Goal: Task Accomplishment & Management: Manage account settings

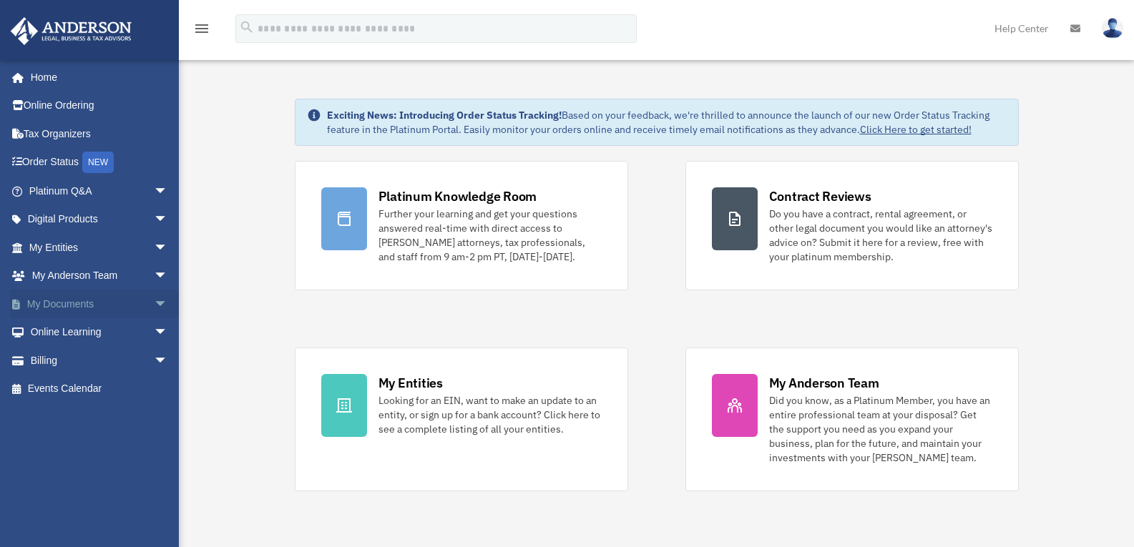
click at [77, 311] on link "My Documents arrow_drop_down" at bounding box center [100, 304] width 180 height 29
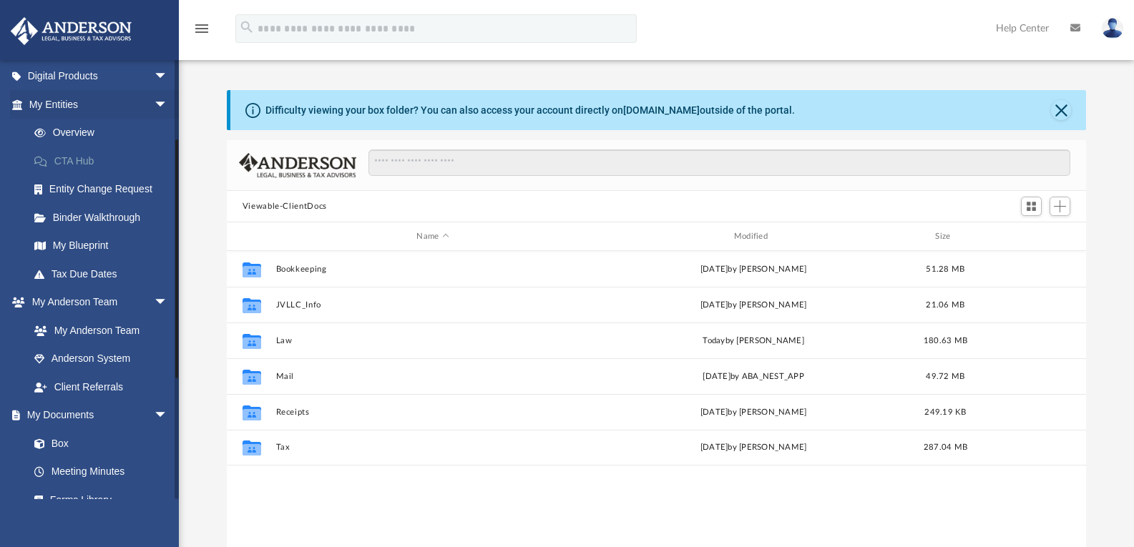
scroll to position [315, 849]
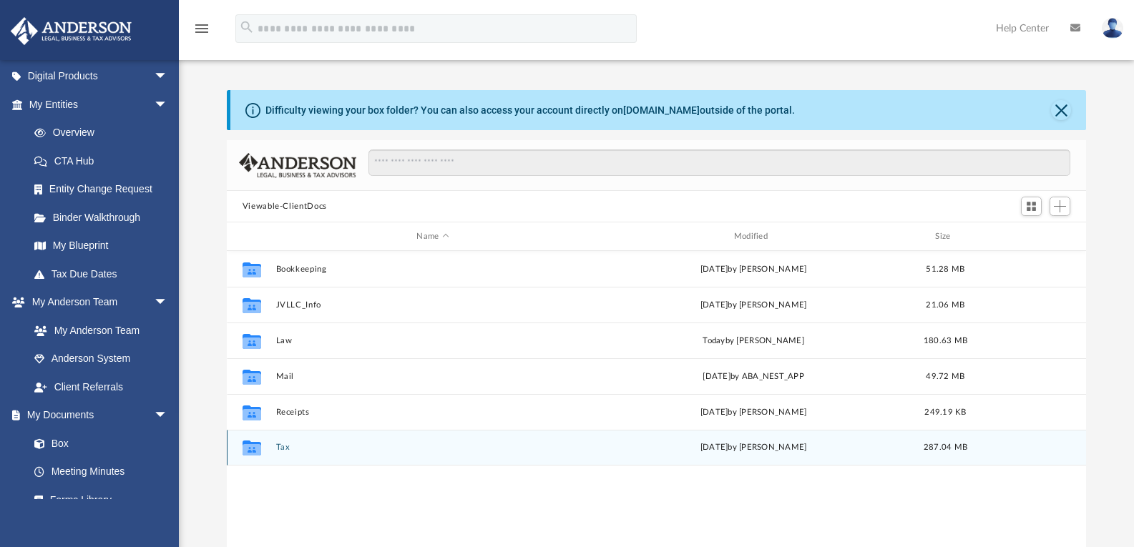
click at [288, 447] on button "Tax" at bounding box center [432, 447] width 314 height 9
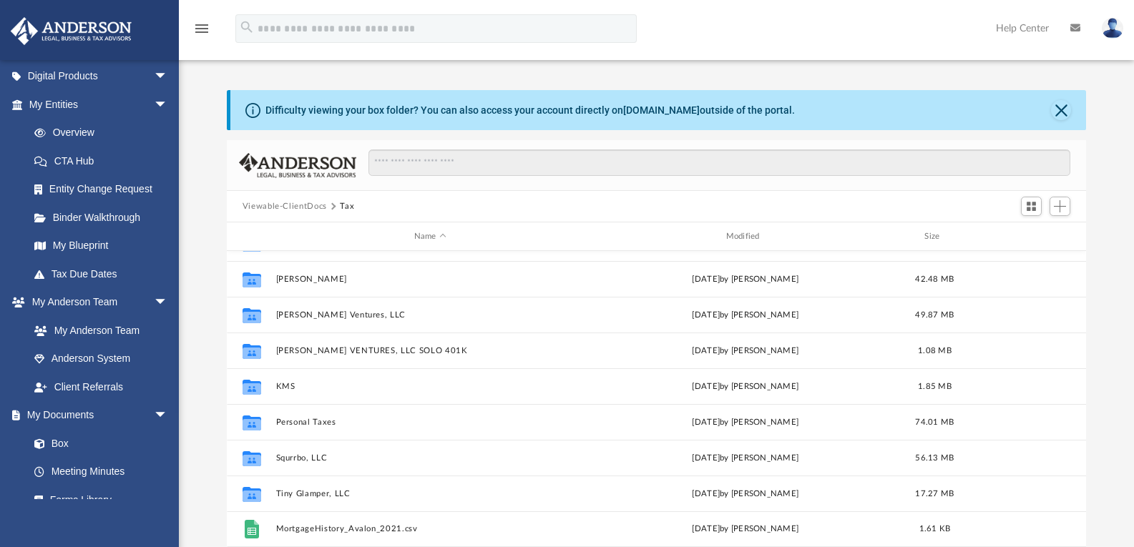
scroll to position [72, 0]
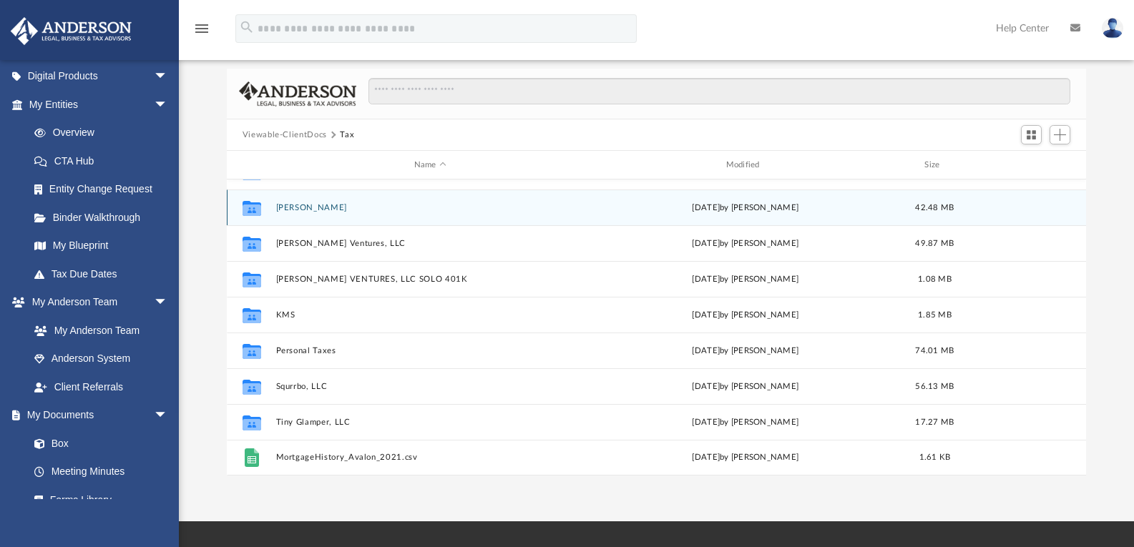
click at [320, 208] on button "Folsom, Rhonda" at bounding box center [429, 207] width 309 height 9
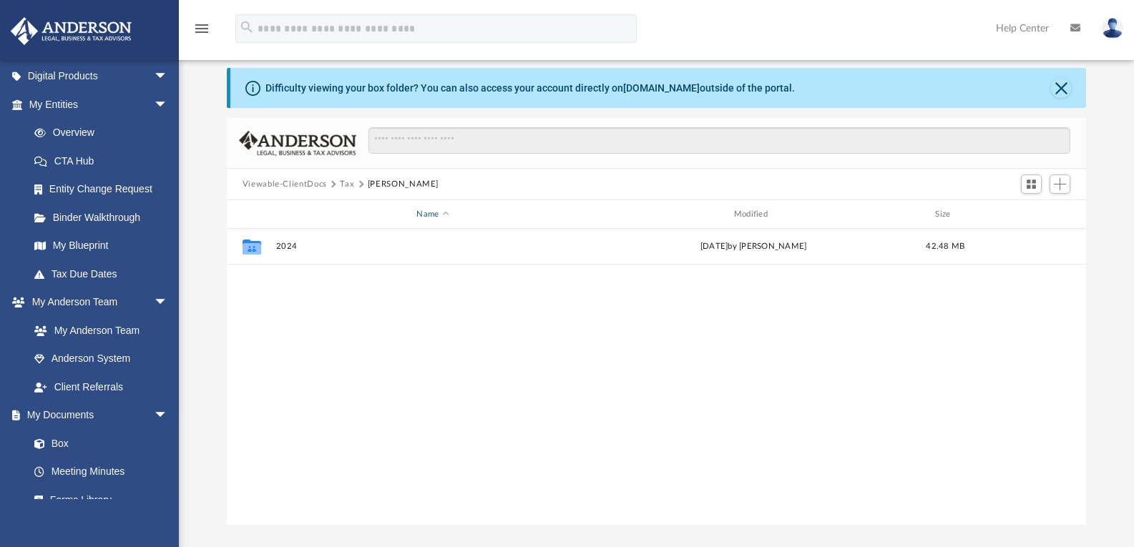
scroll to position [0, 0]
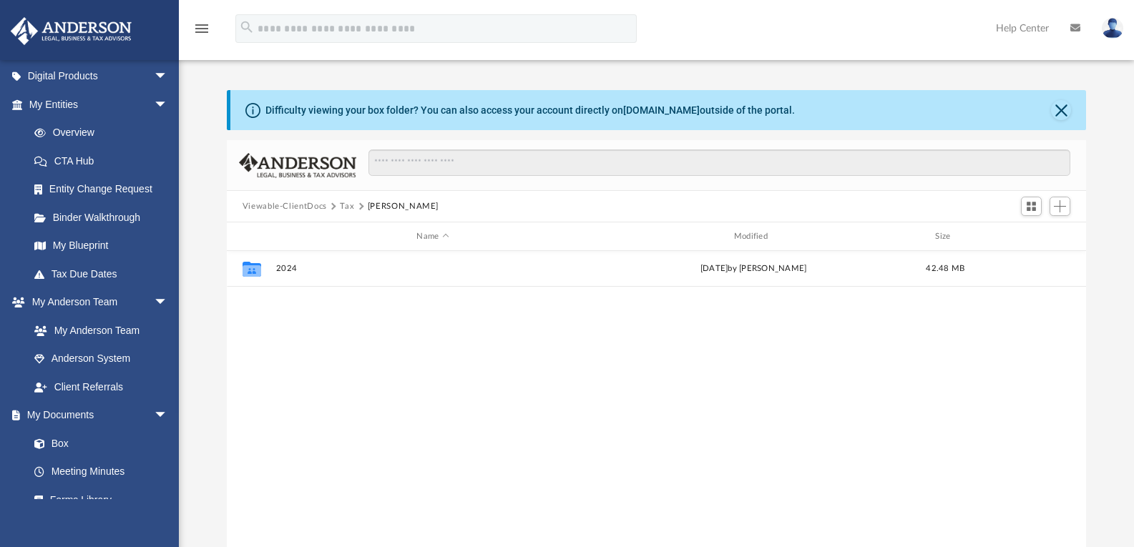
click at [340, 207] on button "Tax" at bounding box center [347, 206] width 14 height 13
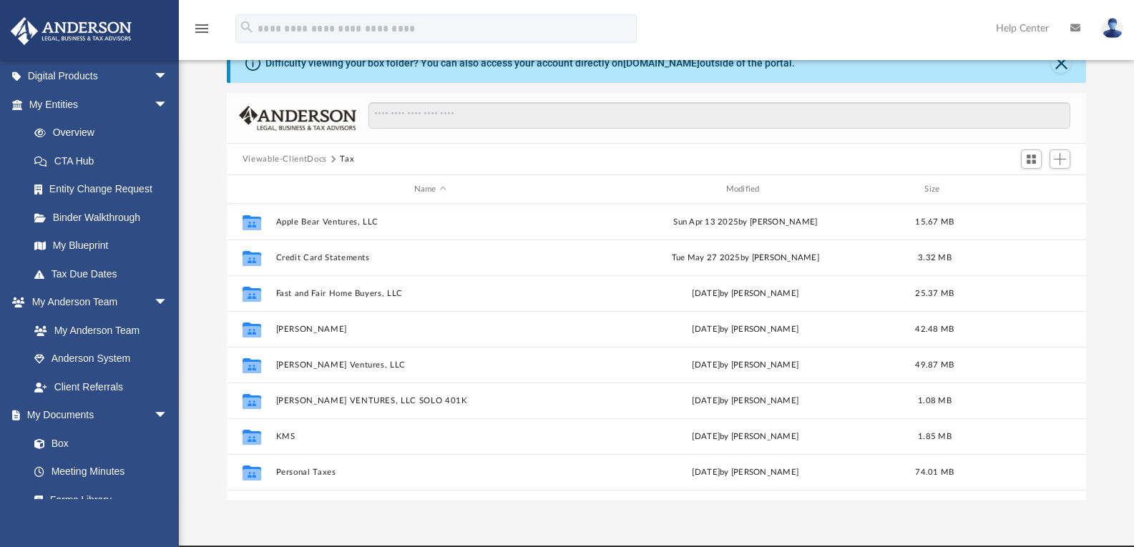
scroll to position [72, 0]
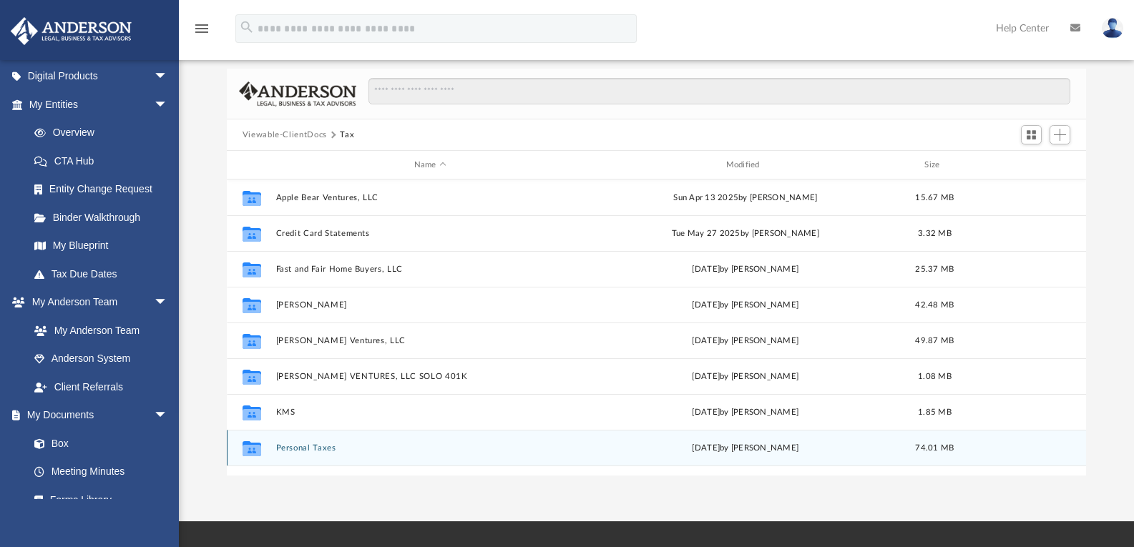
click at [312, 444] on button "Personal Taxes" at bounding box center [429, 448] width 309 height 9
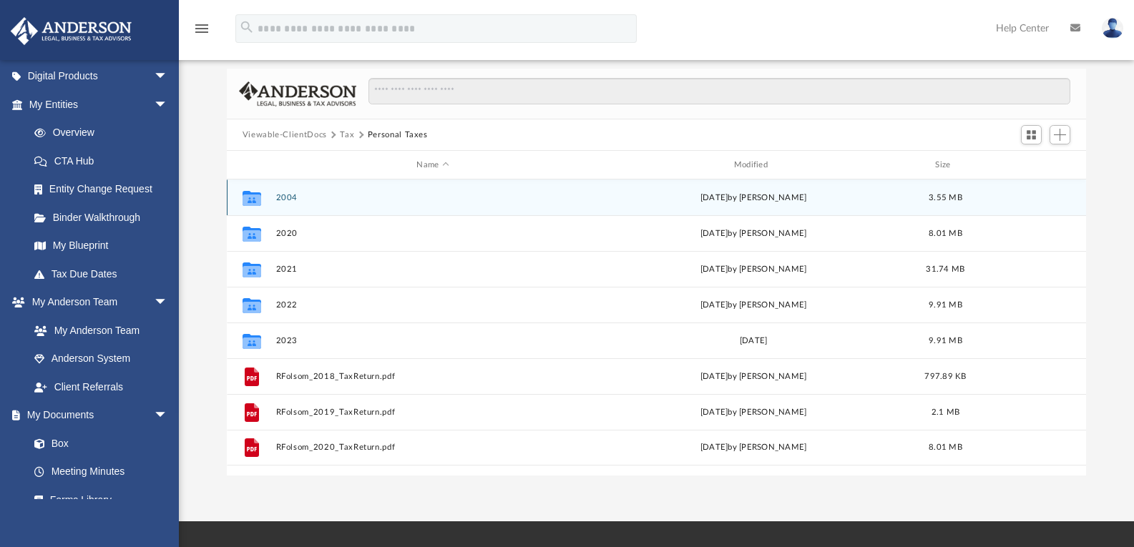
click at [281, 201] on button "2004" at bounding box center [432, 197] width 314 height 9
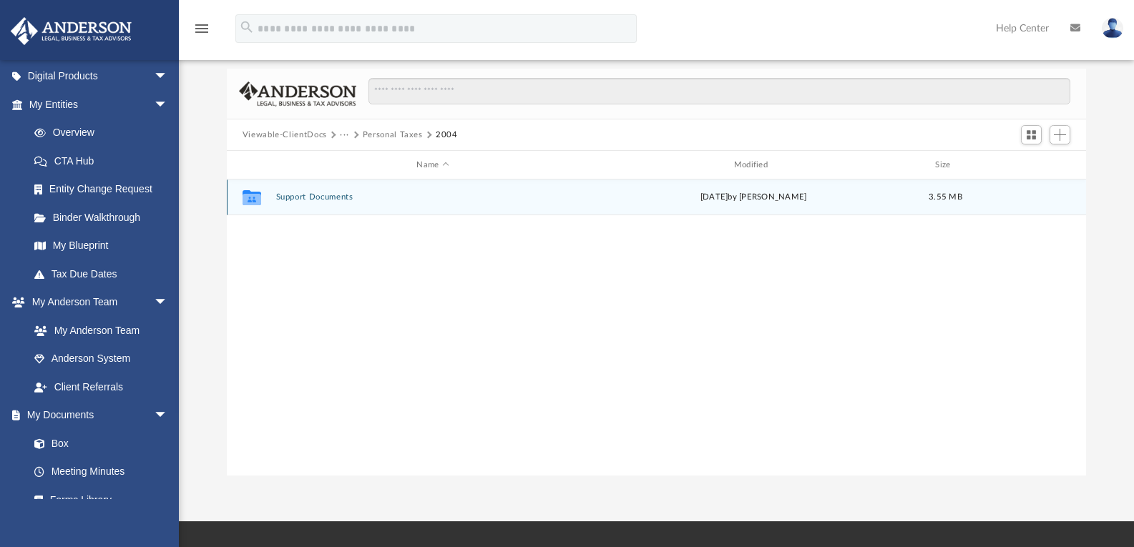
click at [281, 201] on button "Support Documents" at bounding box center [432, 196] width 314 height 9
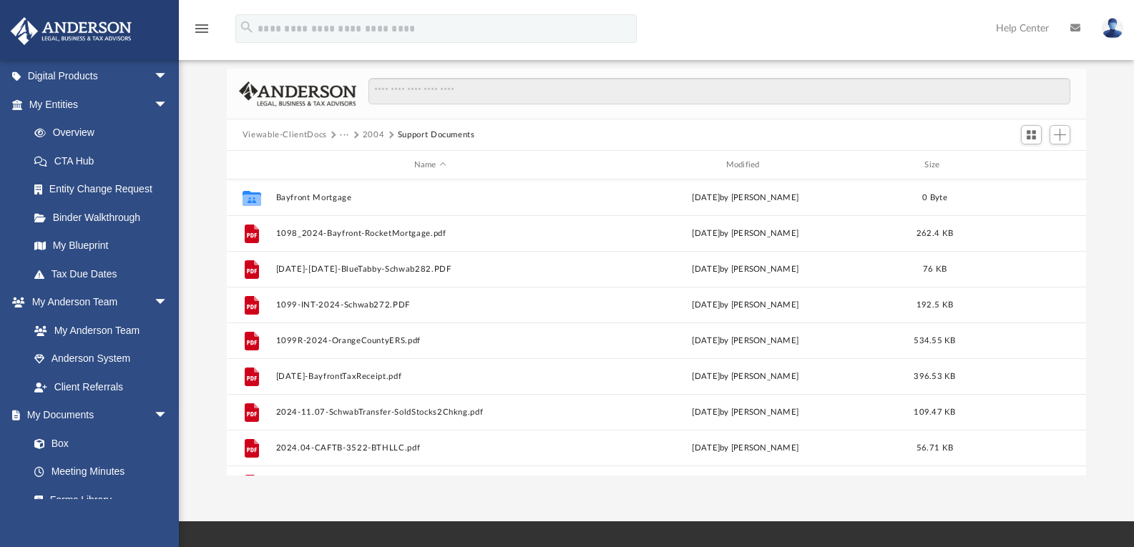
click at [377, 136] on button "2004" at bounding box center [374, 135] width 22 height 13
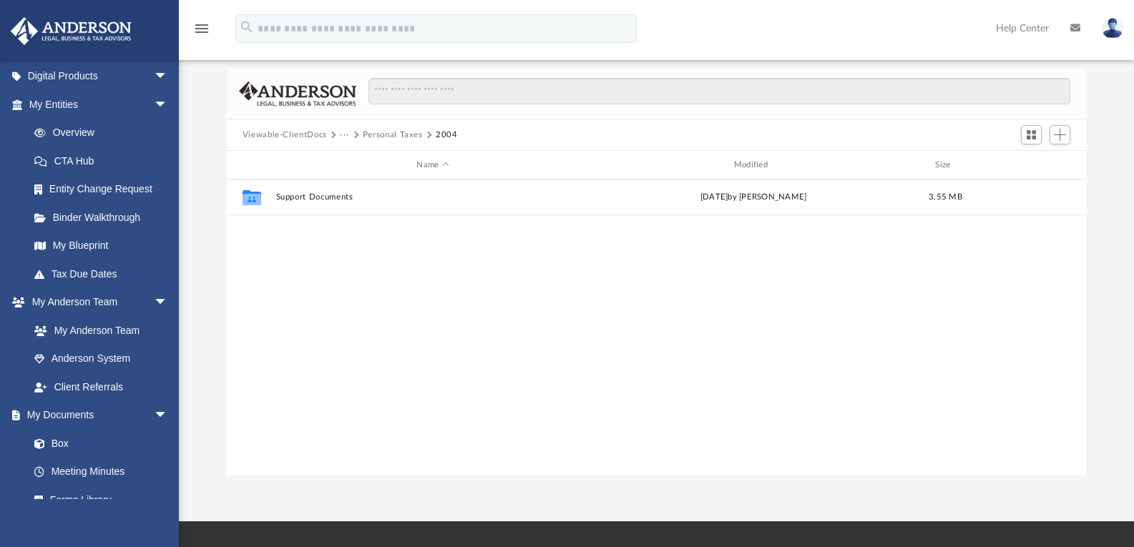
click at [366, 135] on button "Personal Taxes" at bounding box center [393, 135] width 60 height 13
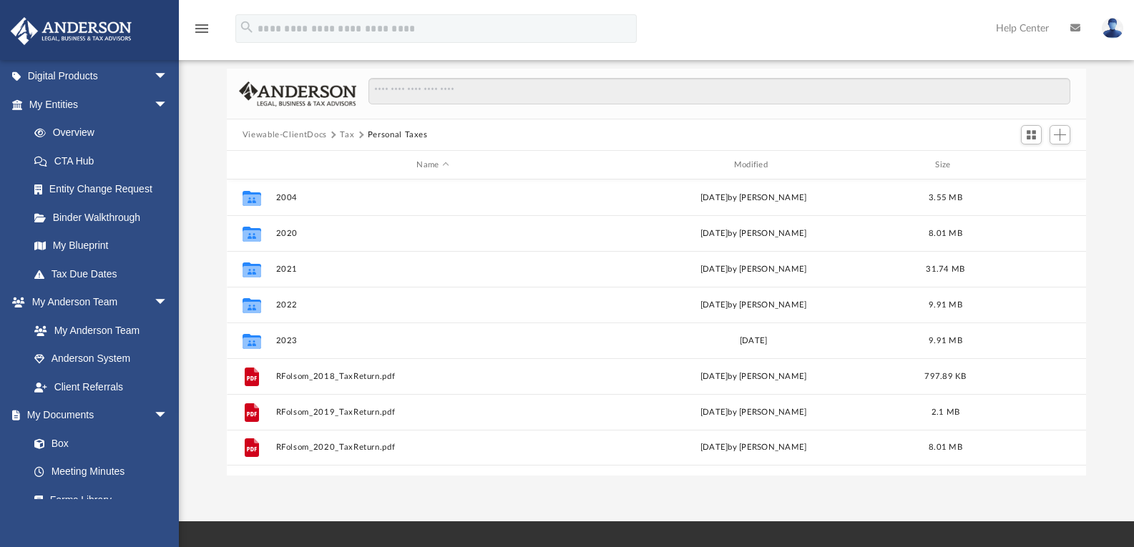
click at [340, 134] on button "Tax" at bounding box center [347, 135] width 14 height 13
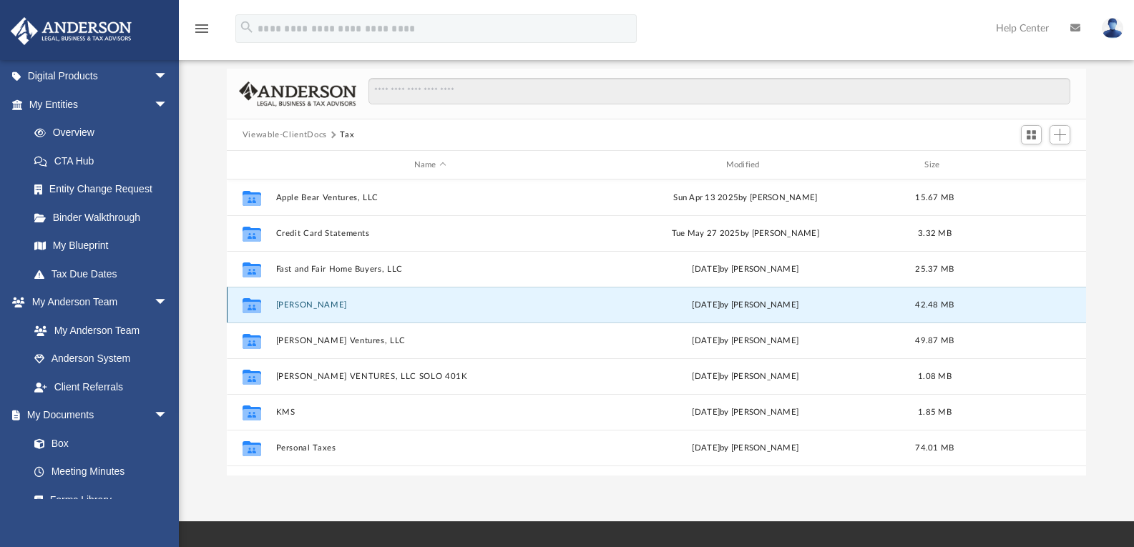
click at [323, 308] on button "Folsom, Rhonda" at bounding box center [429, 305] width 309 height 9
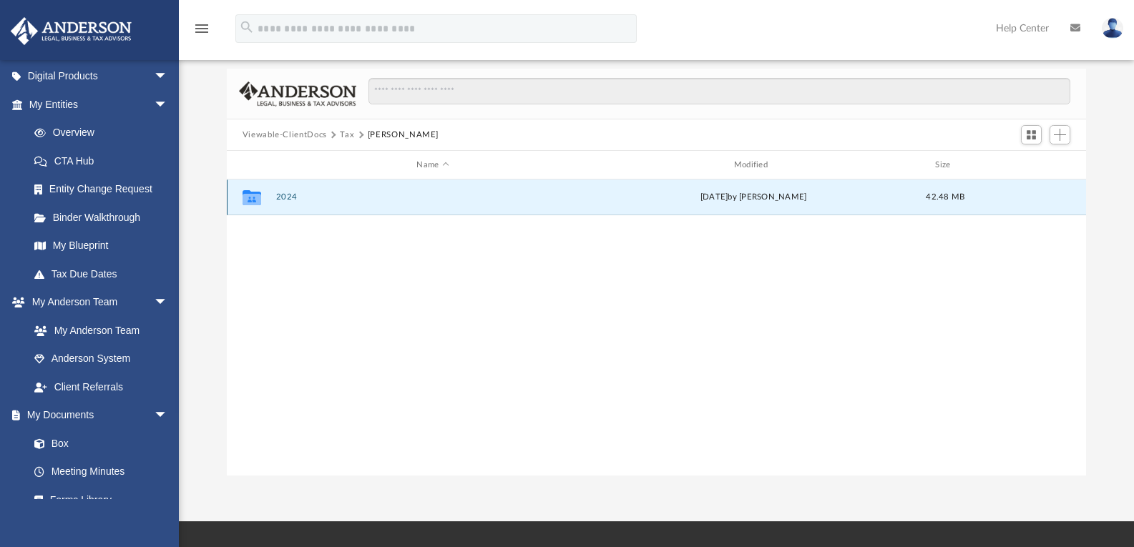
click at [289, 198] on button "2024" at bounding box center [432, 196] width 314 height 9
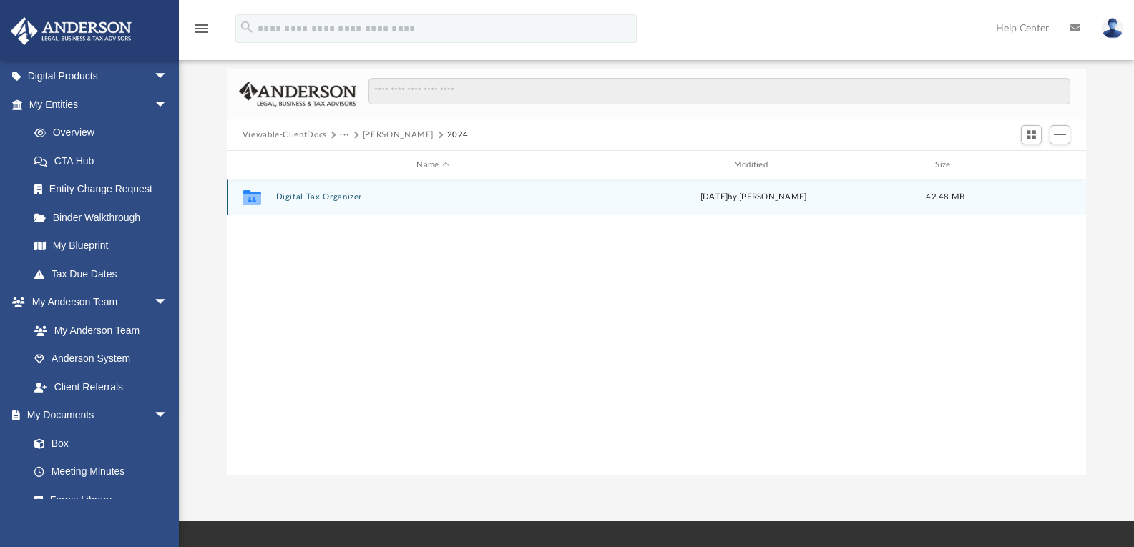
click at [289, 198] on button "Digital Tax Organizer" at bounding box center [432, 196] width 314 height 9
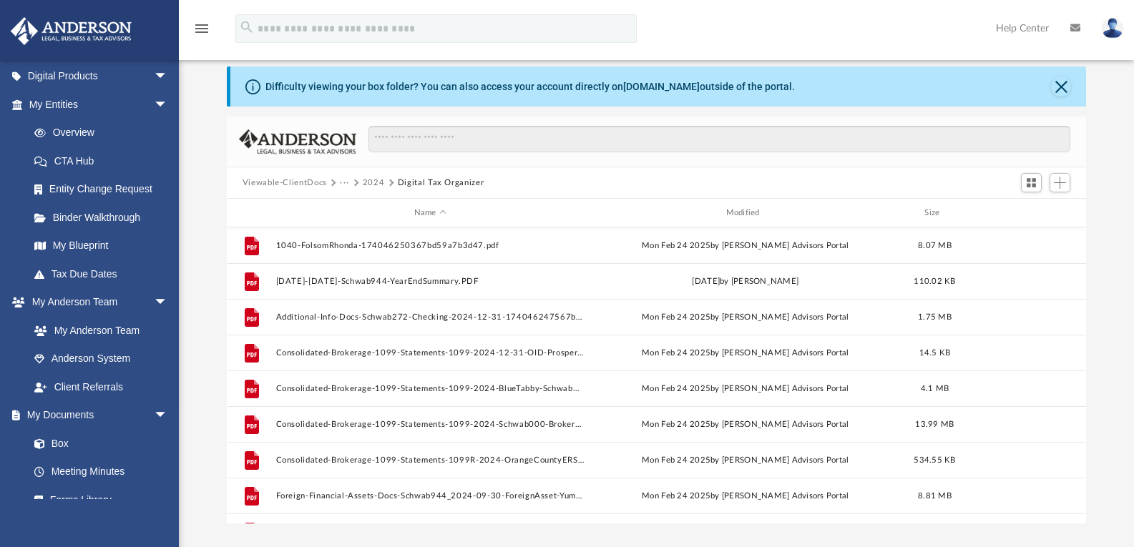
scroll to position [0, 0]
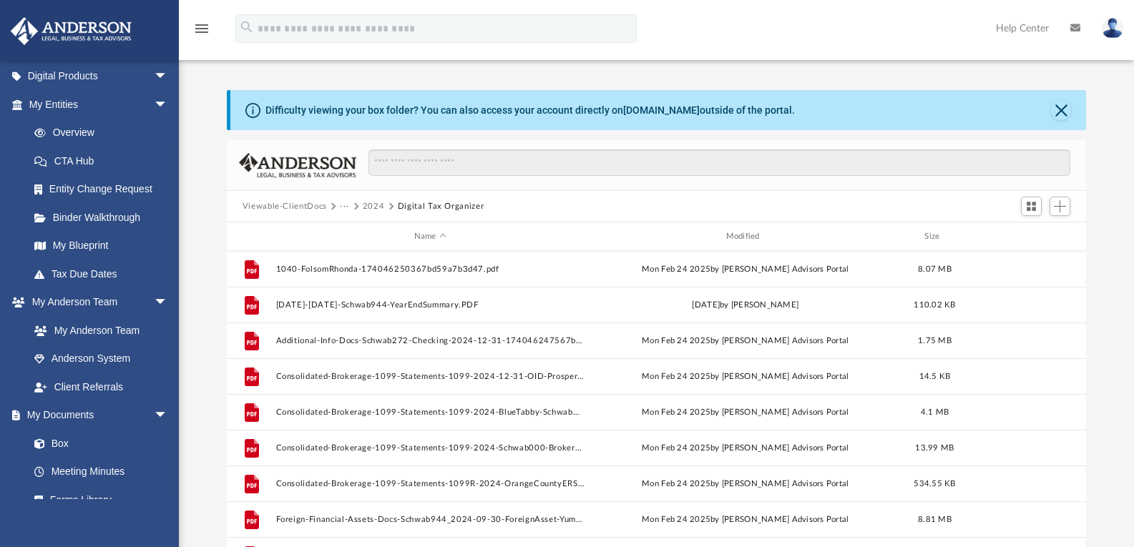
click at [370, 205] on button "2024" at bounding box center [374, 206] width 22 height 13
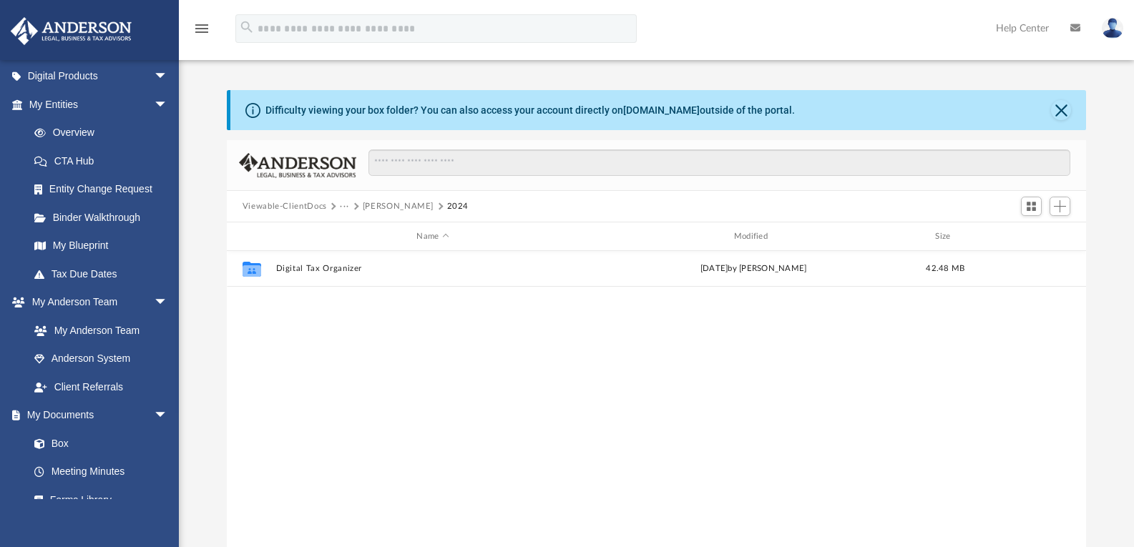
click at [370, 205] on button "Folsom, Rhonda" at bounding box center [398, 206] width 71 height 13
click at [349, 208] on button "Tax" at bounding box center [347, 206] width 14 height 13
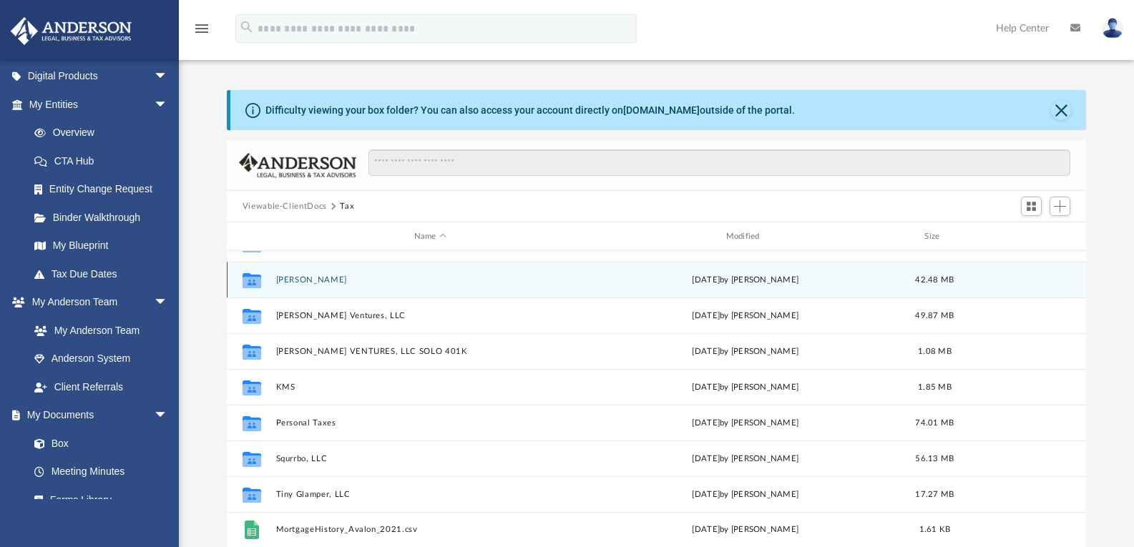
scroll to position [97, 0]
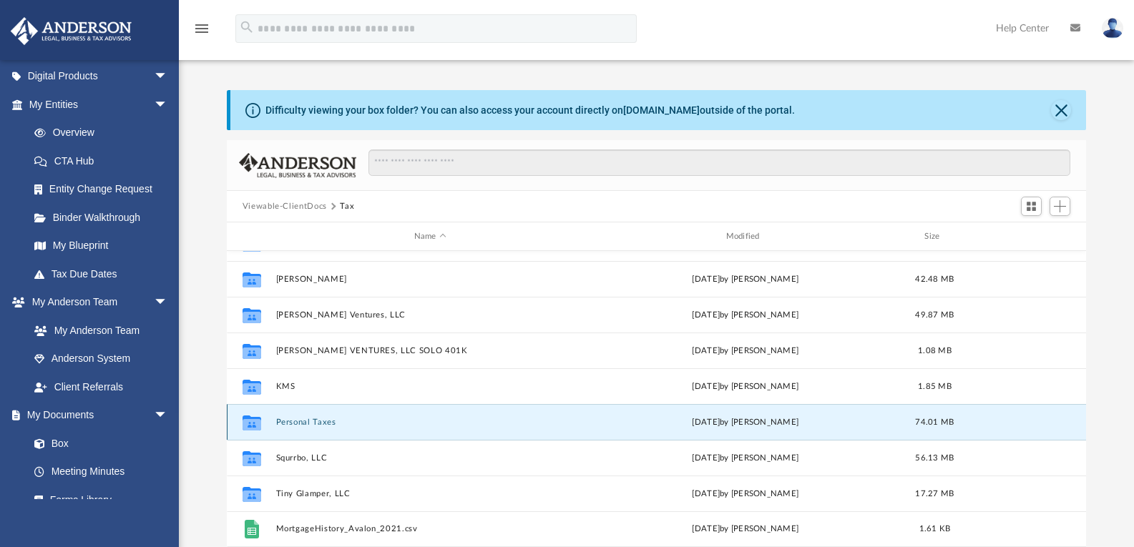
click at [308, 423] on button "Personal Taxes" at bounding box center [429, 422] width 309 height 9
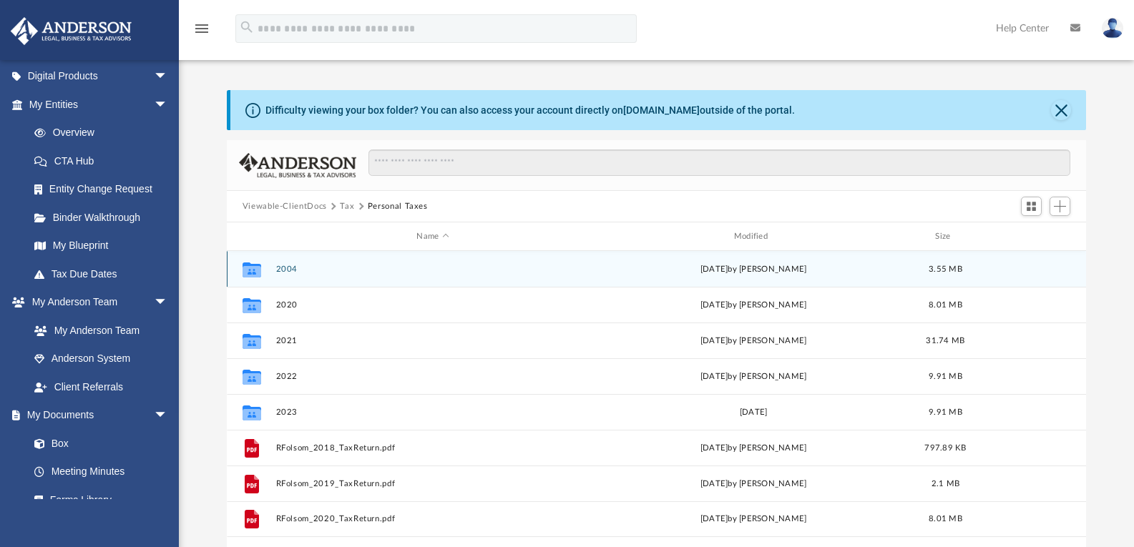
click at [288, 268] on button "2004" at bounding box center [432, 269] width 314 height 9
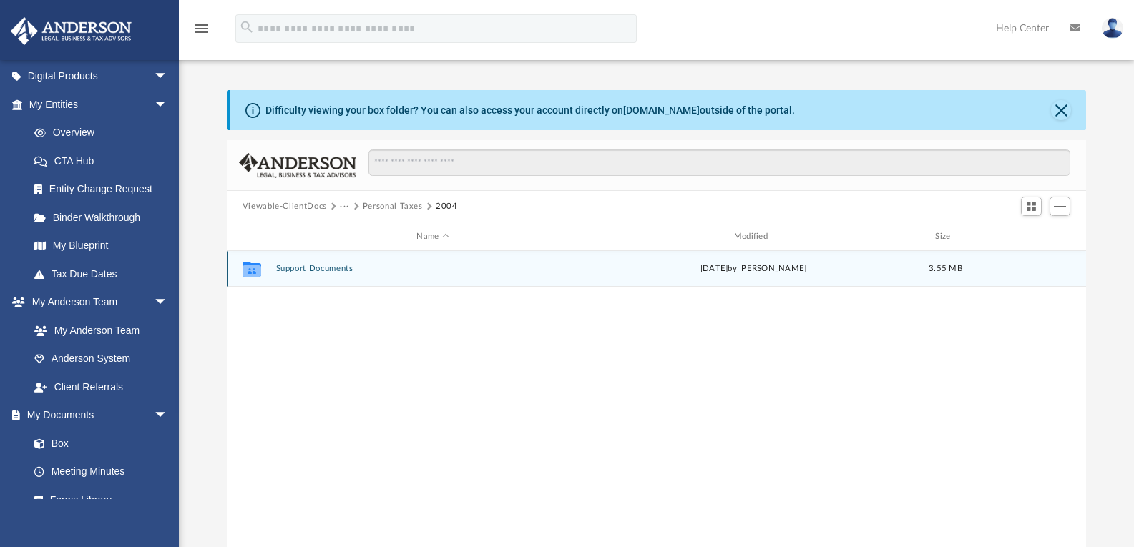
click at [288, 268] on button "Support Documents" at bounding box center [432, 268] width 314 height 9
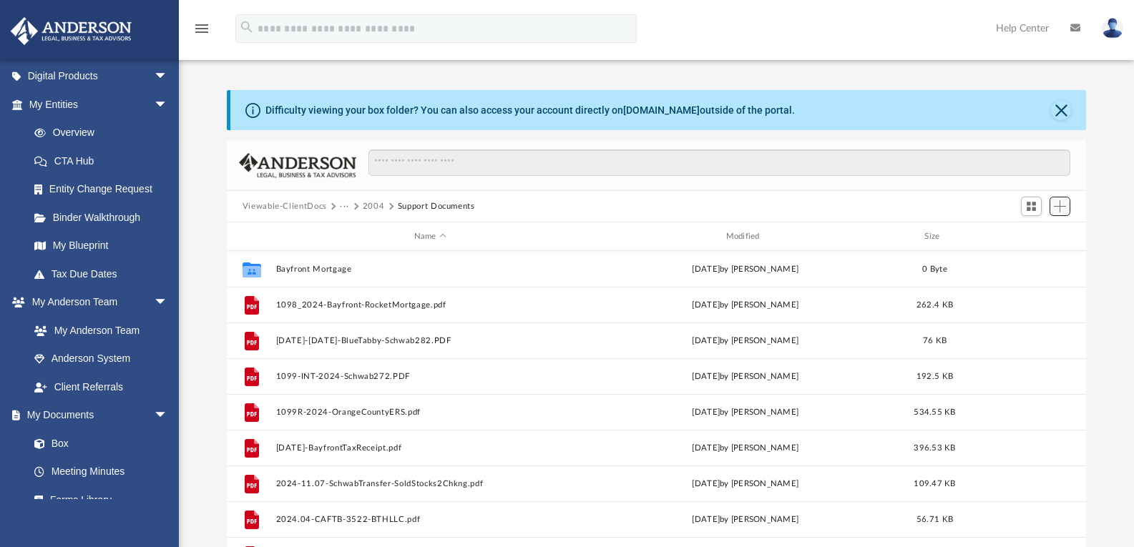
click at [1066, 205] on span "Add" at bounding box center [1060, 206] width 12 height 12
click at [1041, 240] on li "Upload" at bounding box center [1040, 235] width 46 height 15
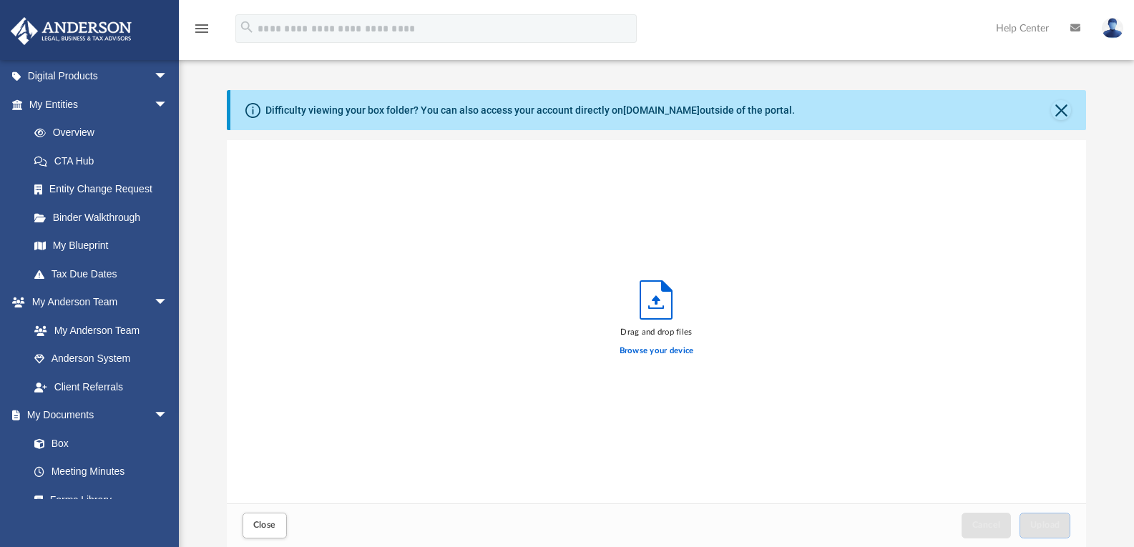
scroll to position [352, 849]
click at [646, 343] on div "Browse your device" at bounding box center [657, 350] width 74 height 25
click at [645, 353] on label "Browse your device" at bounding box center [657, 351] width 74 height 13
click at [0, 0] on input "Browse your device" at bounding box center [0, 0] width 0 height 0
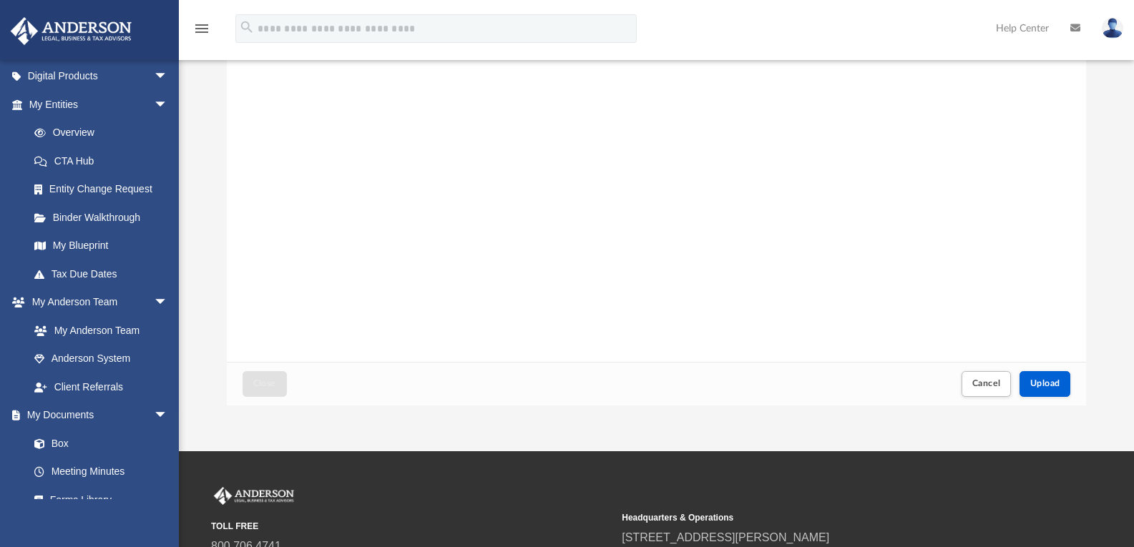
scroll to position [143, 0]
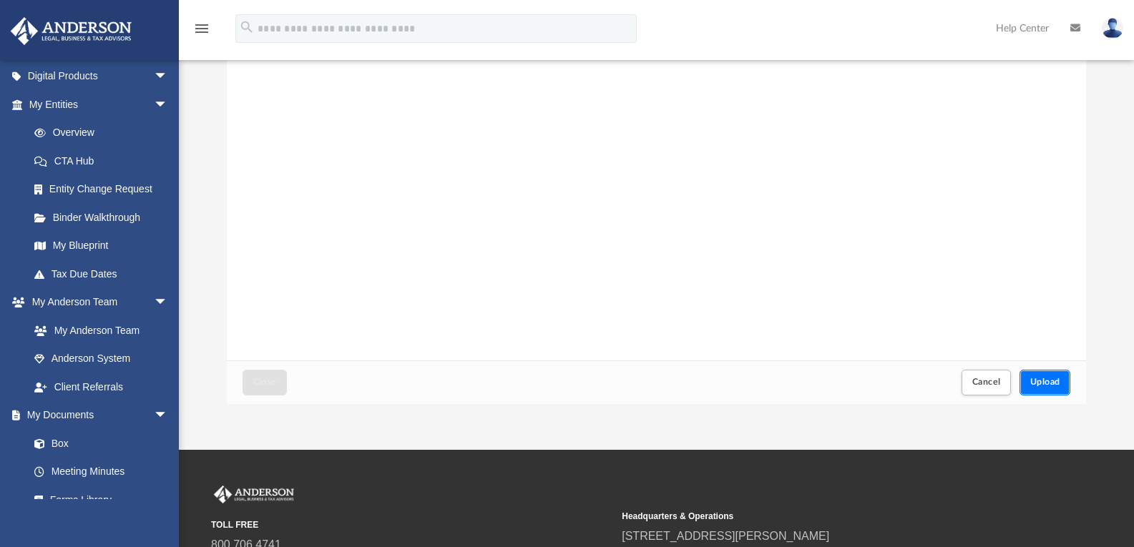
click at [1053, 374] on button "Upload" at bounding box center [1046, 382] width 52 height 25
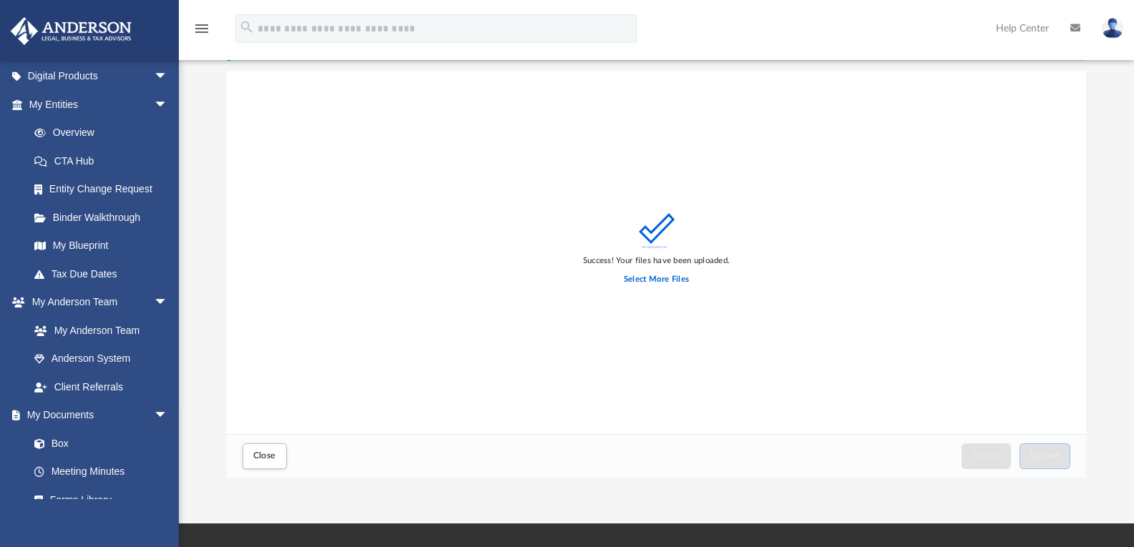
scroll to position [0, 0]
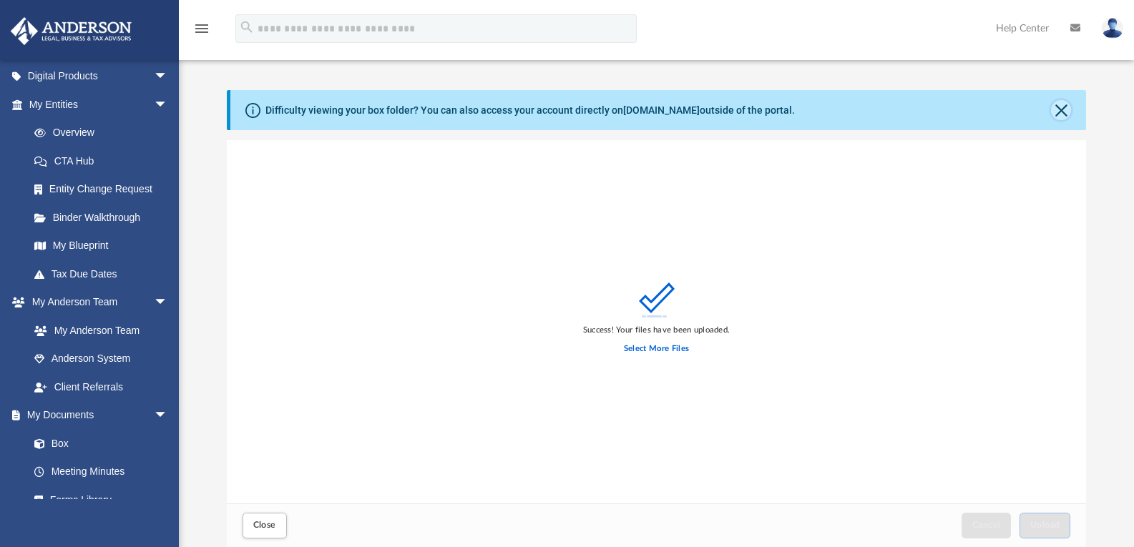
click at [1058, 112] on button "Close" at bounding box center [1061, 110] width 20 height 20
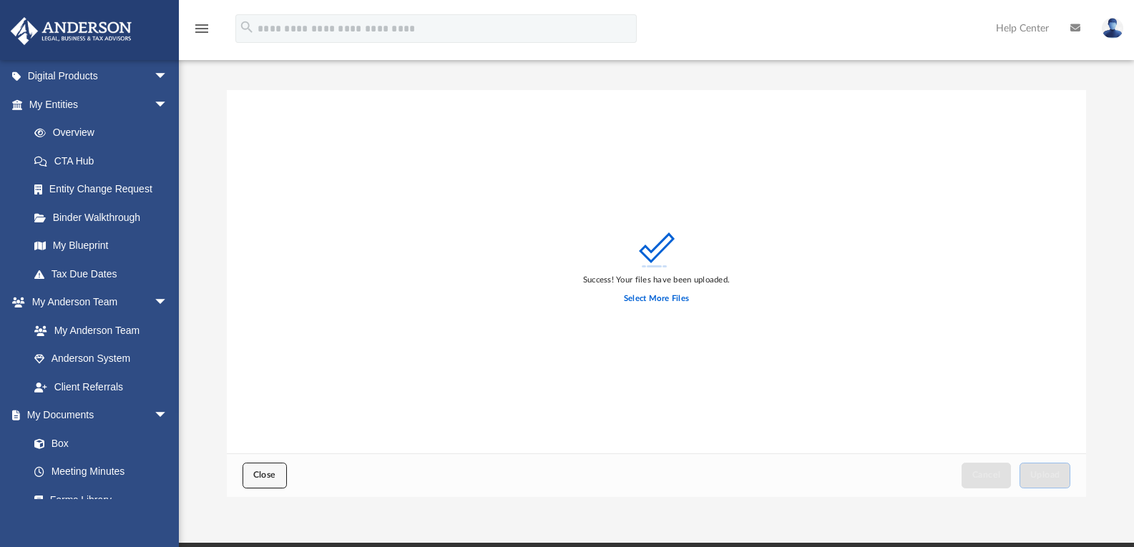
click at [264, 471] on span "Close" at bounding box center [264, 475] width 23 height 9
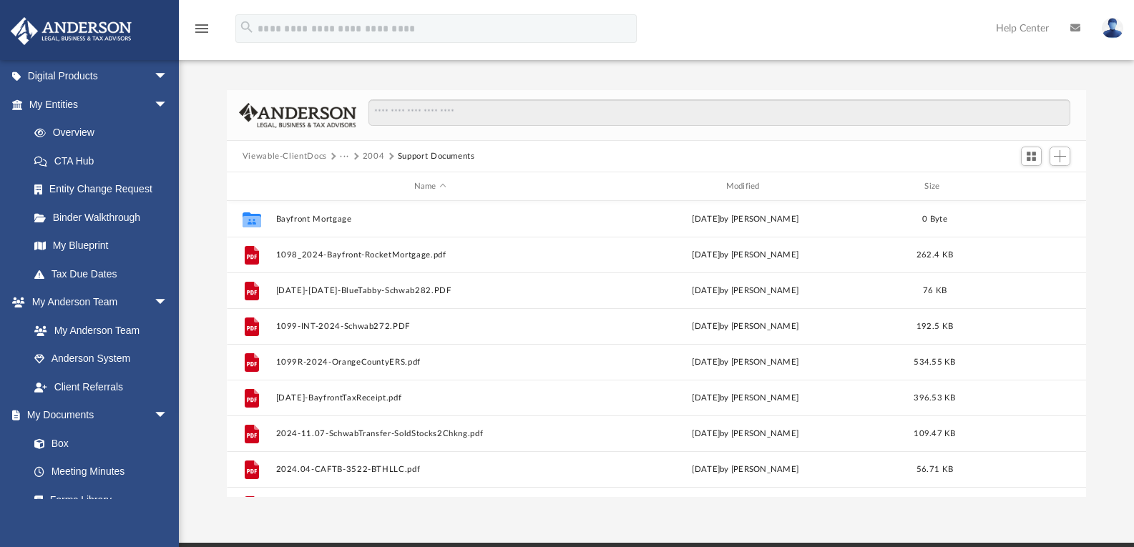
click at [341, 152] on button "···" at bounding box center [344, 156] width 9 height 13
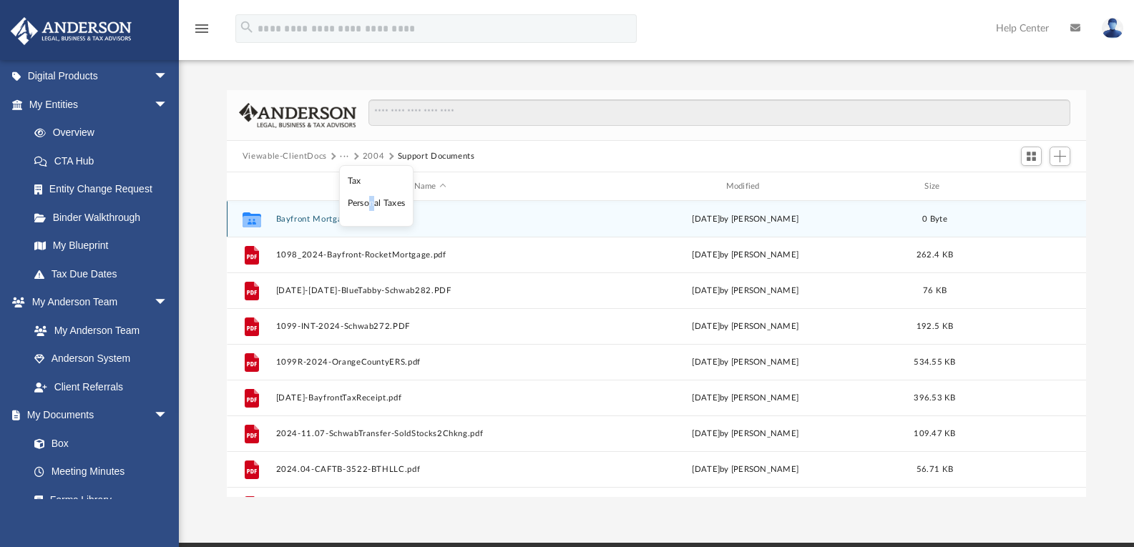
click at [373, 204] on li "Personal Taxes" at bounding box center [377, 203] width 58 height 15
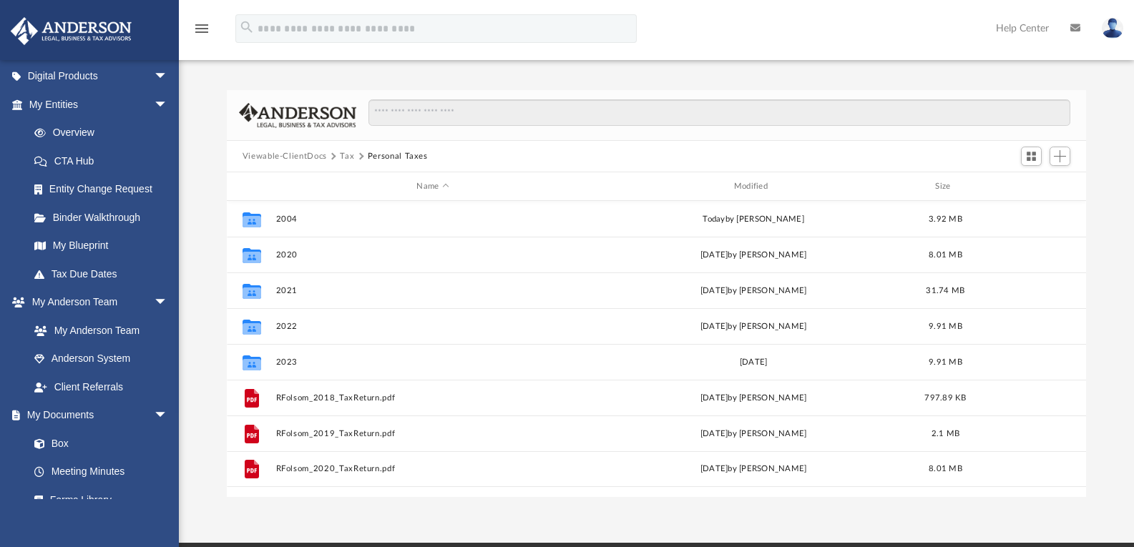
click at [343, 156] on button "Tax" at bounding box center [347, 156] width 14 height 13
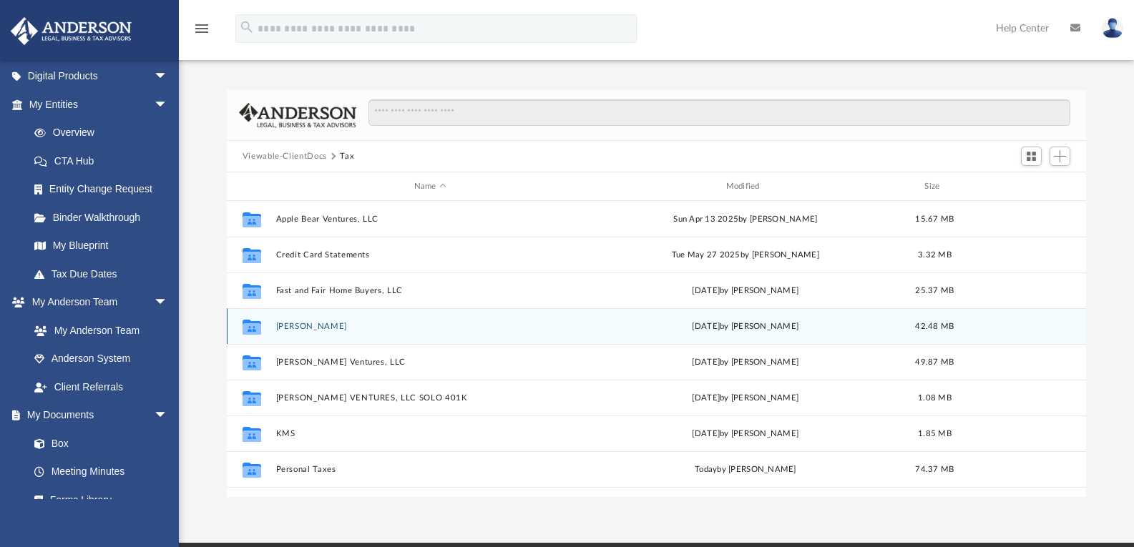
click at [315, 312] on div "Collaborated Folder Folsom, Rhonda Wed Feb 26 2025 by Rhonda Folsom 42.48 MB" at bounding box center [657, 326] width 860 height 36
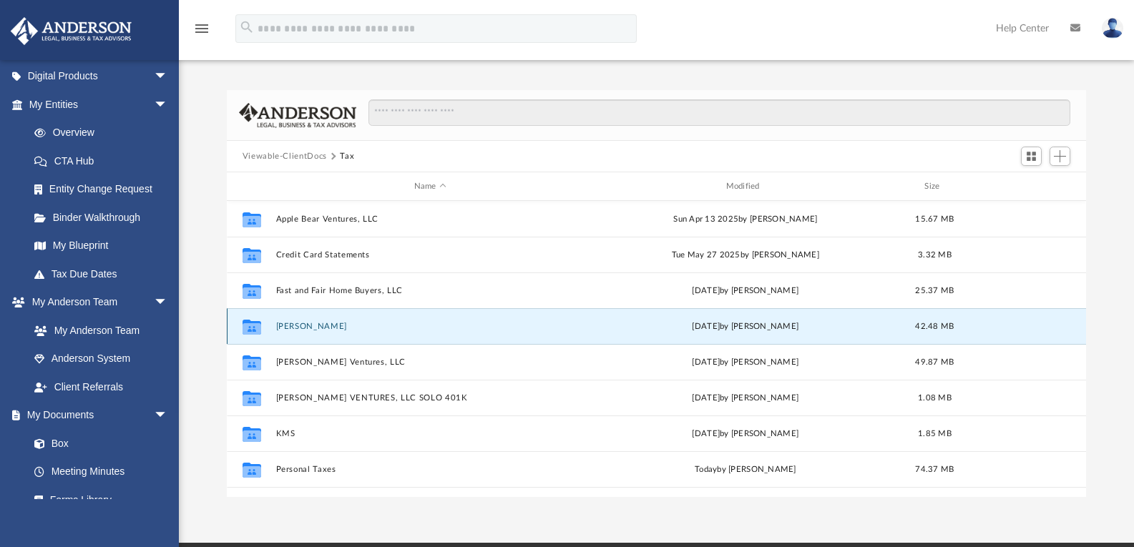
click at [316, 330] on button "Folsom, Rhonda" at bounding box center [429, 326] width 309 height 9
